Goal: Find contact information: Find contact information

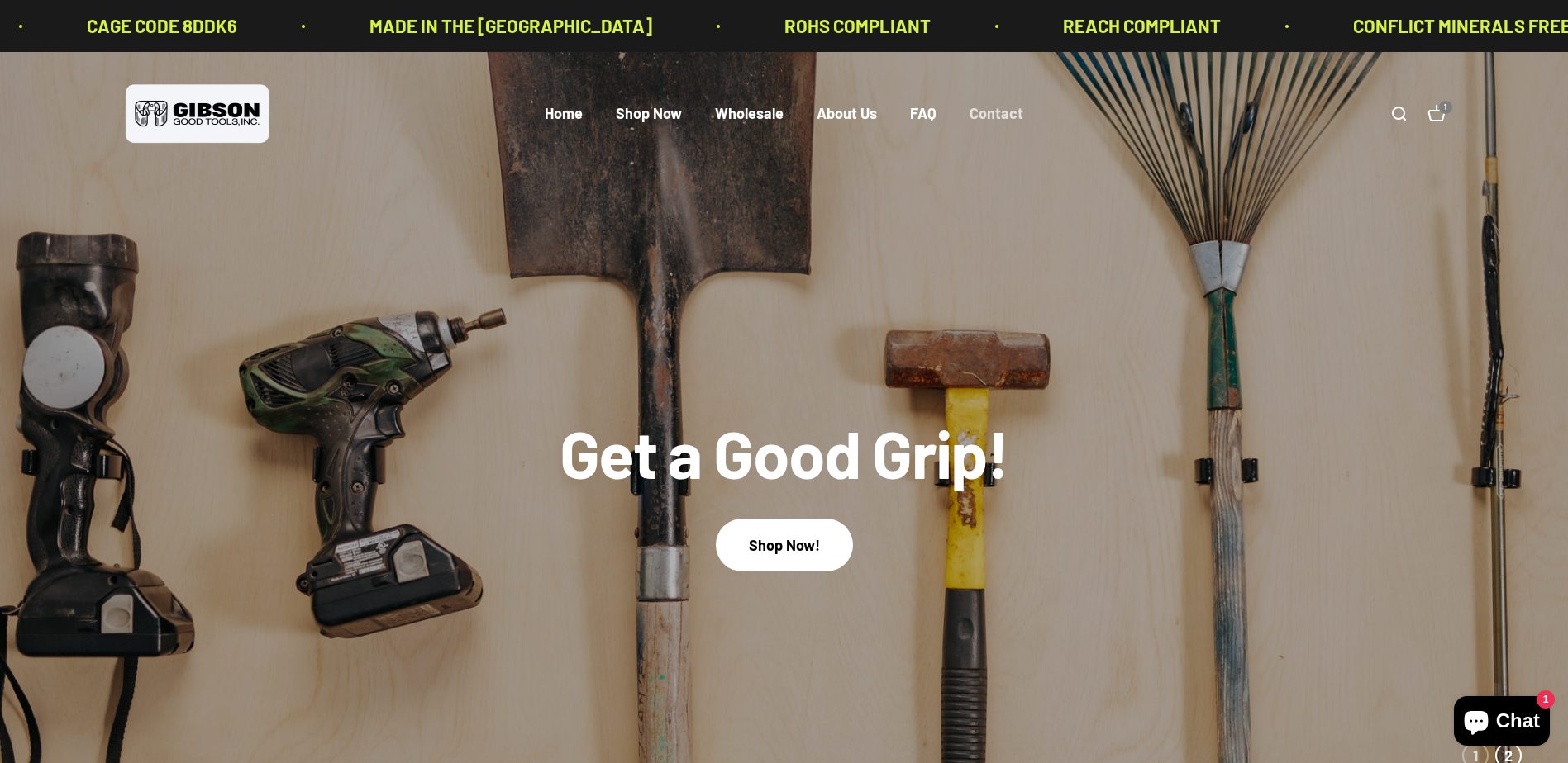
click at [988, 119] on link "Contact" at bounding box center [996, 114] width 54 height 18
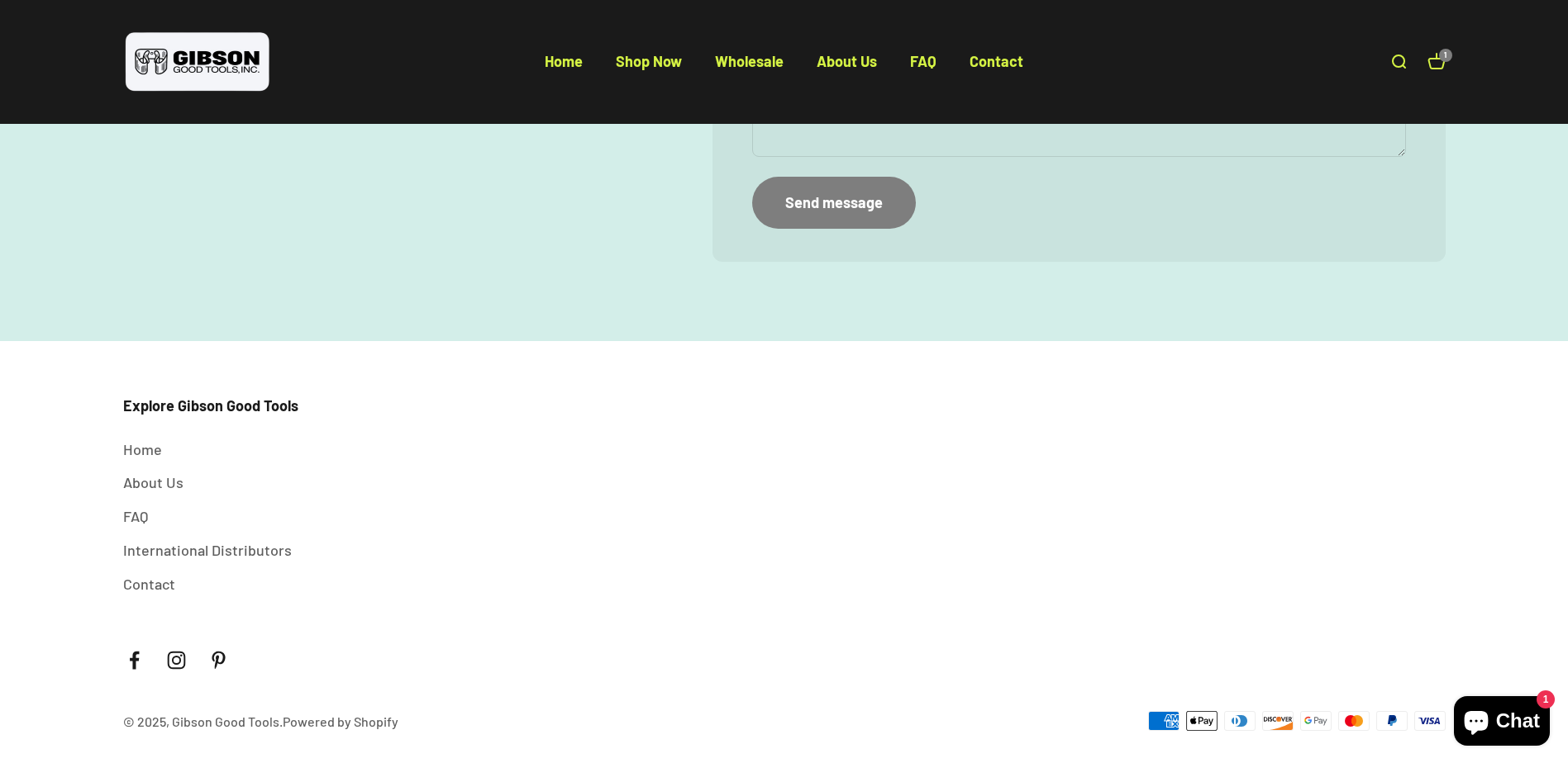
scroll to position [442, 0]
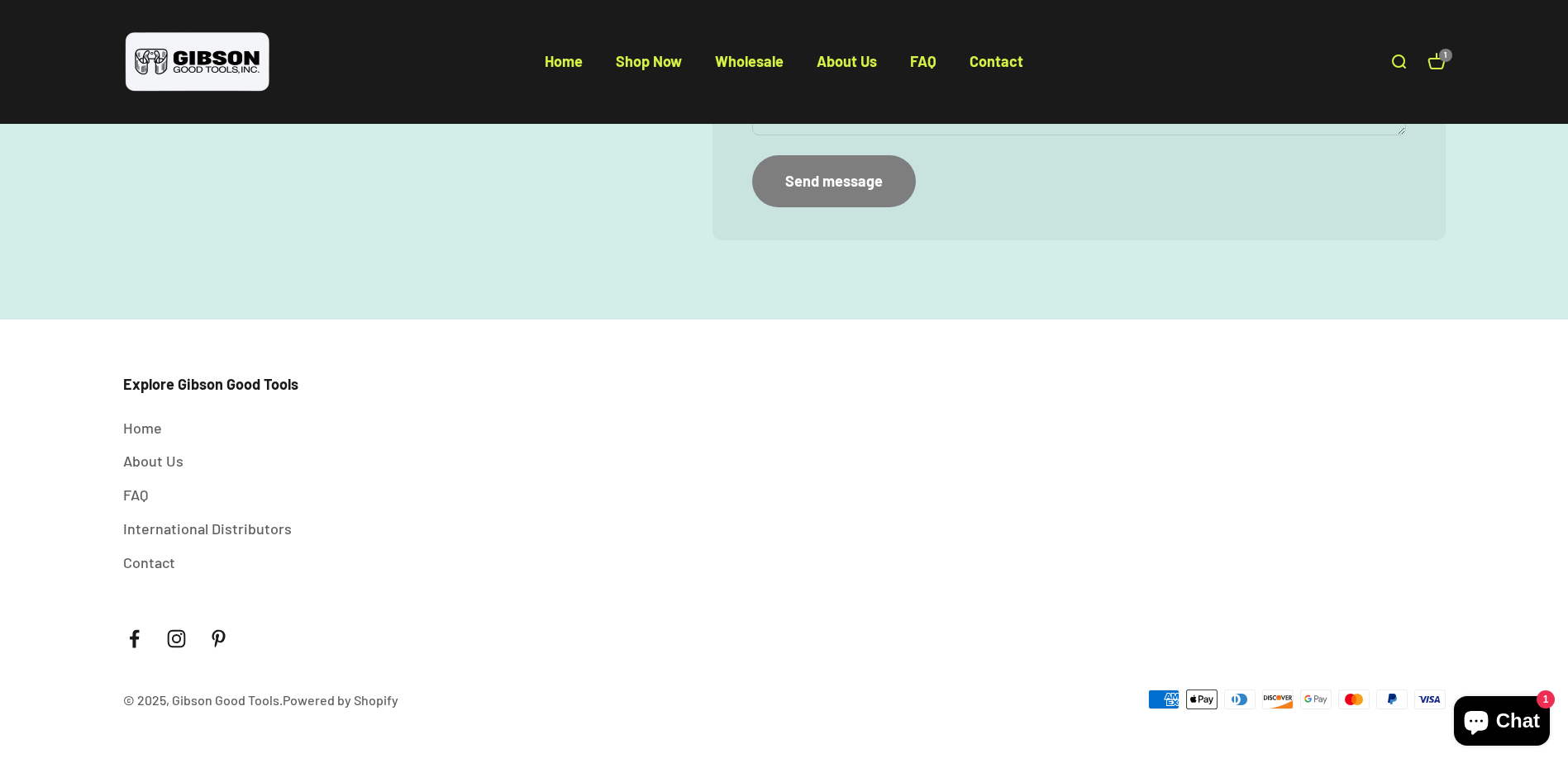
click at [1518, 717] on span "Chat" at bounding box center [1518, 721] width 44 height 25
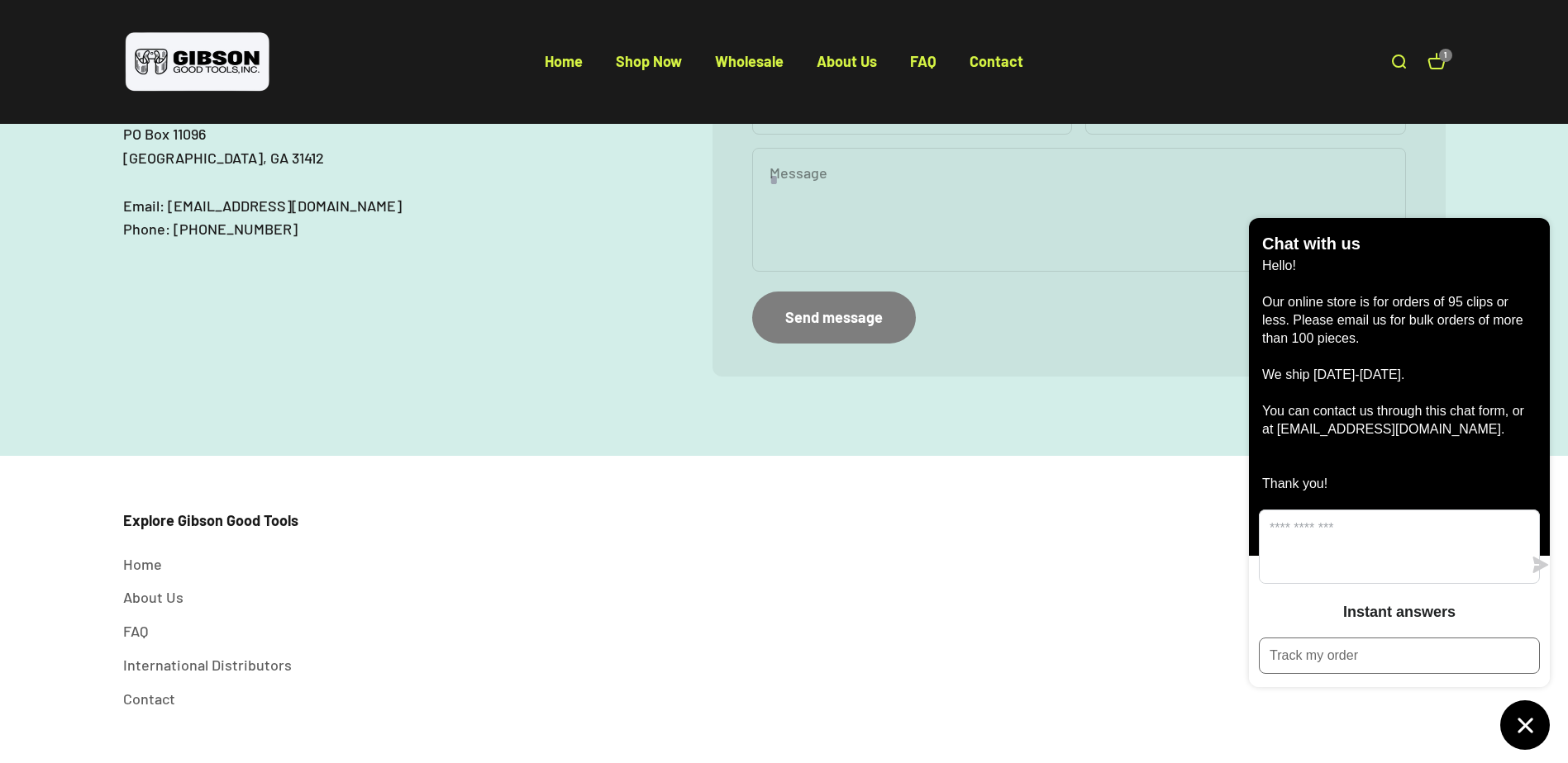
scroll to position [0, 0]
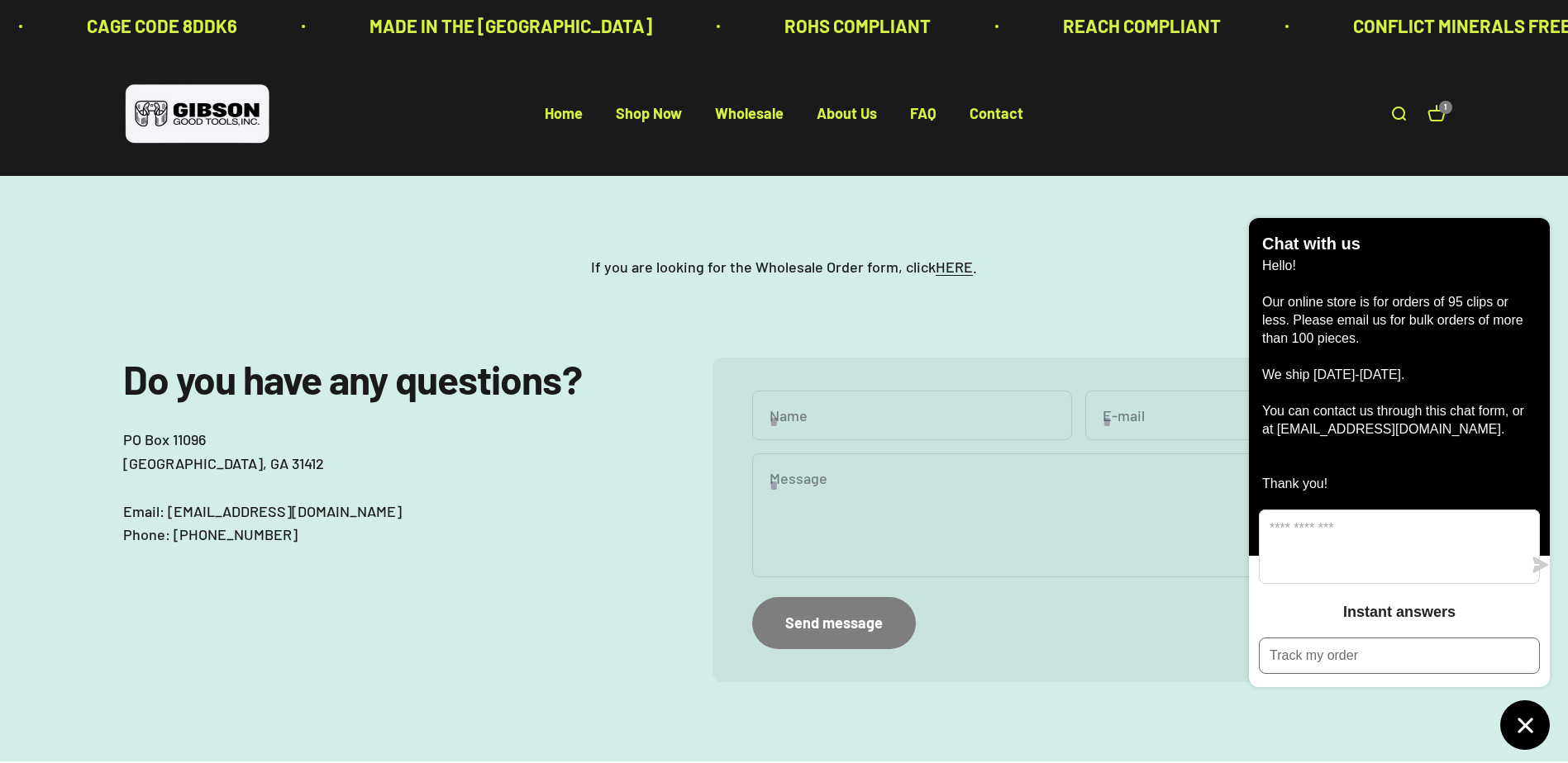
drag, startPoint x: 1327, startPoint y: 190, endPoint x: 1345, endPoint y: 179, distance: 21.1
click at [1327, 190] on div "If you are looking for the Wholesale Order form, click HERE ." at bounding box center [784, 267] width 1568 height 183
click at [1446, 114] on link "Open cart 1" at bounding box center [1436, 114] width 18 height 18
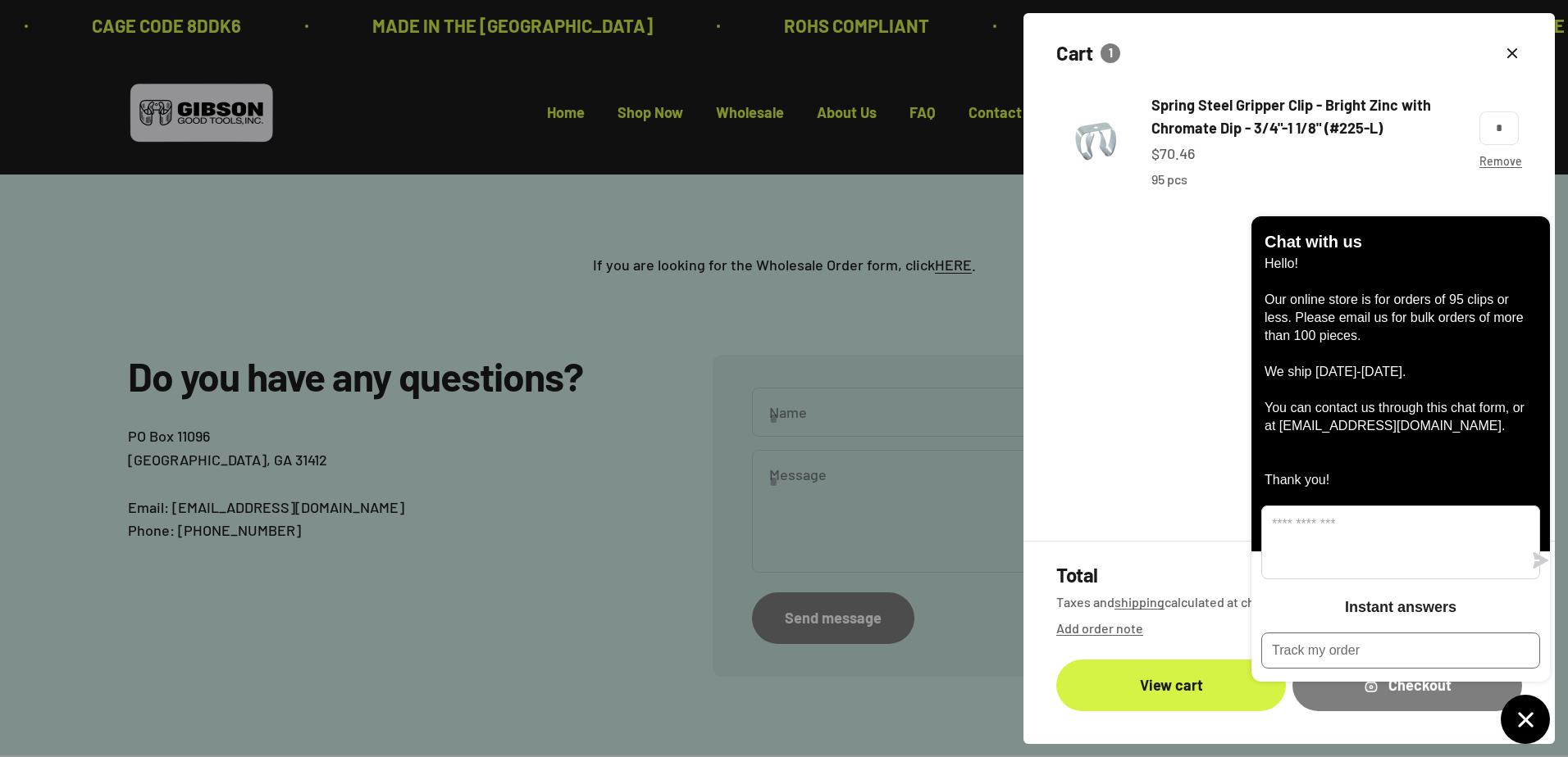
click at [1410, 294] on p "Hello! Our online store is for orders of 95 clips or less. Please email us for …" at bounding box center [1400, 372] width 272 height 235
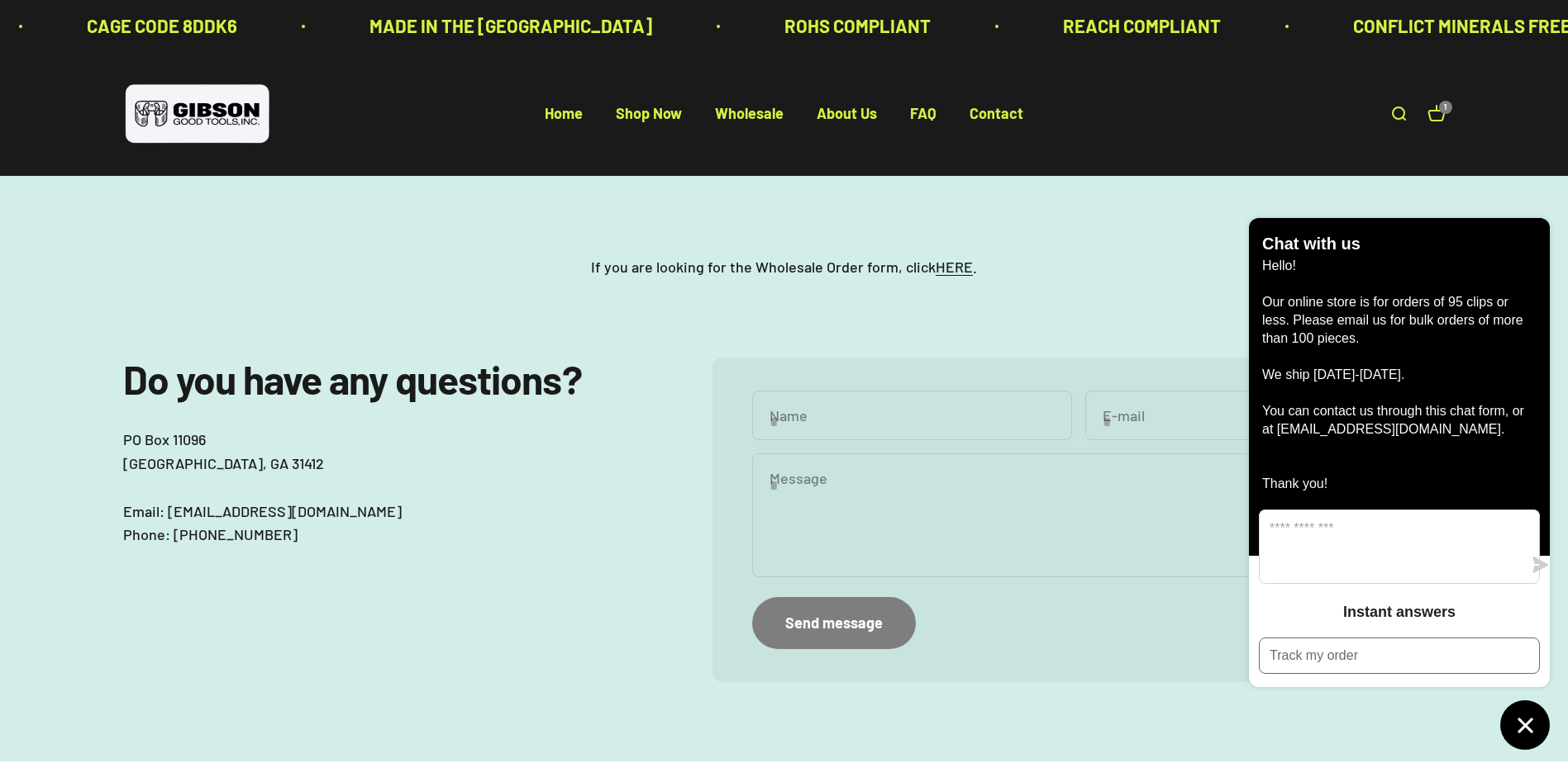
click at [1166, 217] on div "If you are looking for the Wholesale Order form, click HERE ." at bounding box center [784, 267] width 1568 height 183
